Goal: Book appointment/travel/reservation

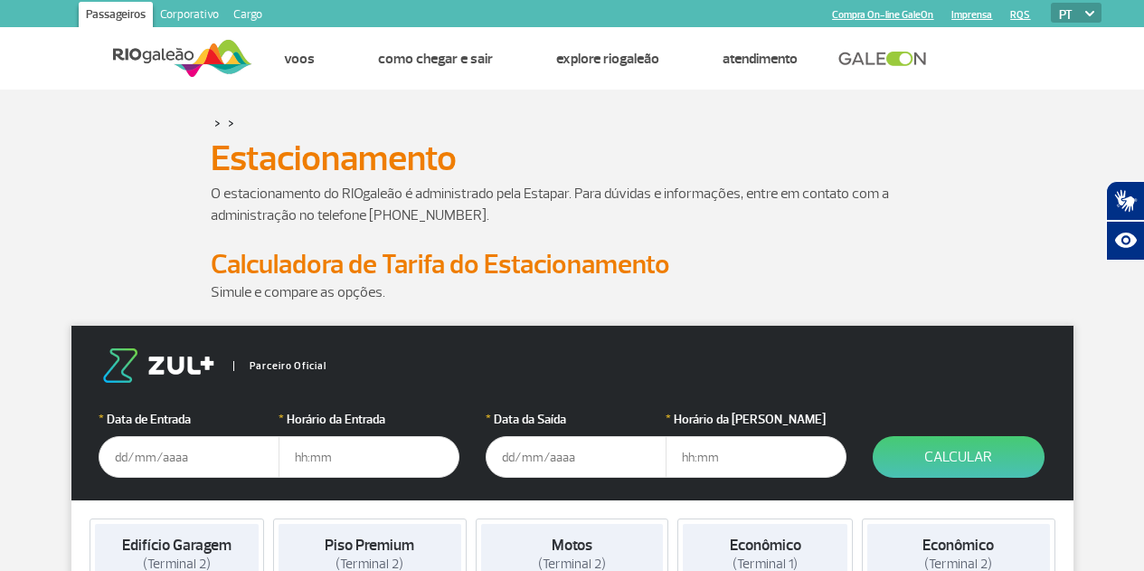
click at [176, 469] on input "text" at bounding box center [189, 457] width 181 height 42
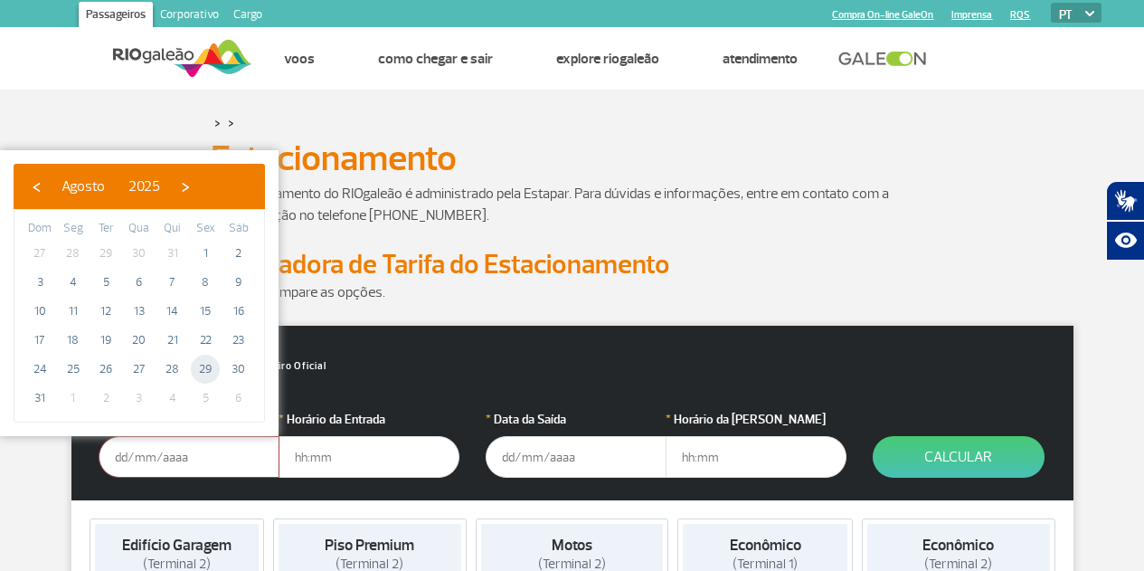
click at [207, 364] on span "29" at bounding box center [205, 369] width 29 height 29
type input "[DATE]"
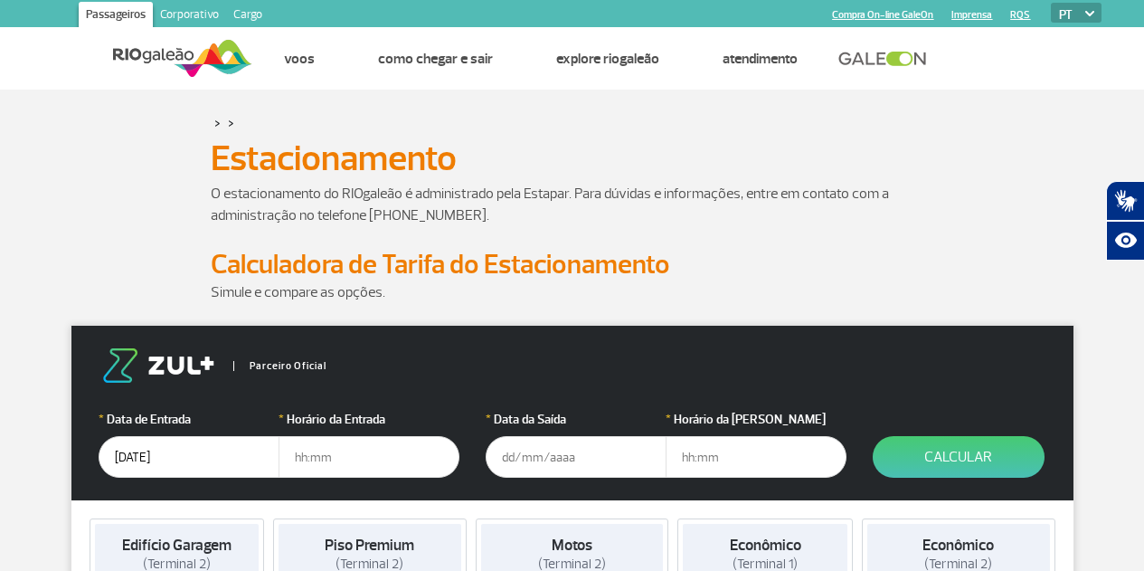
click at [337, 451] on input "text" at bounding box center [369, 457] width 181 height 42
click at [327, 456] on input "text" at bounding box center [369, 457] width 181 height 42
click at [317, 458] on input "text" at bounding box center [369, 457] width 181 height 42
type input "18:00"
type input "[DATE]"
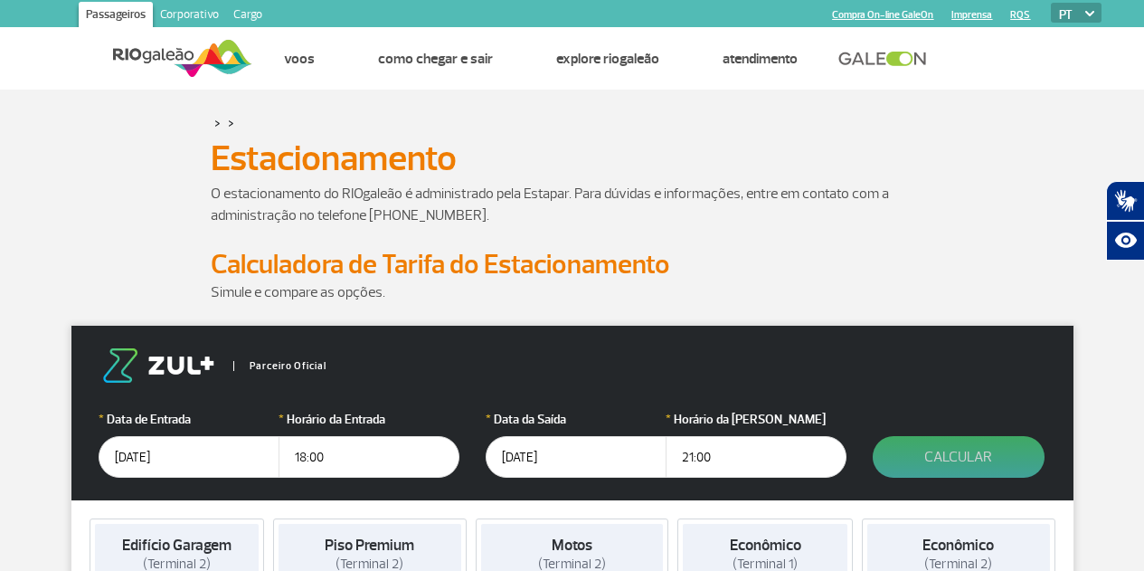
type input "21:00"
click at [961, 456] on button "Calcular" at bounding box center [959, 457] width 172 height 42
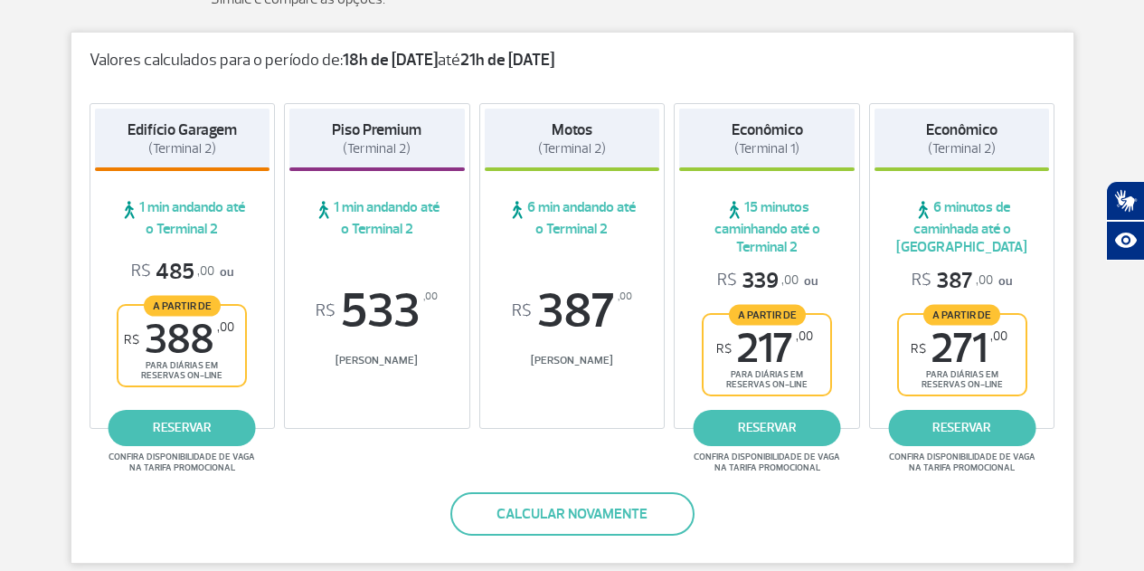
scroll to position [271, 0]
